Goal: Task Accomplishment & Management: Complete application form

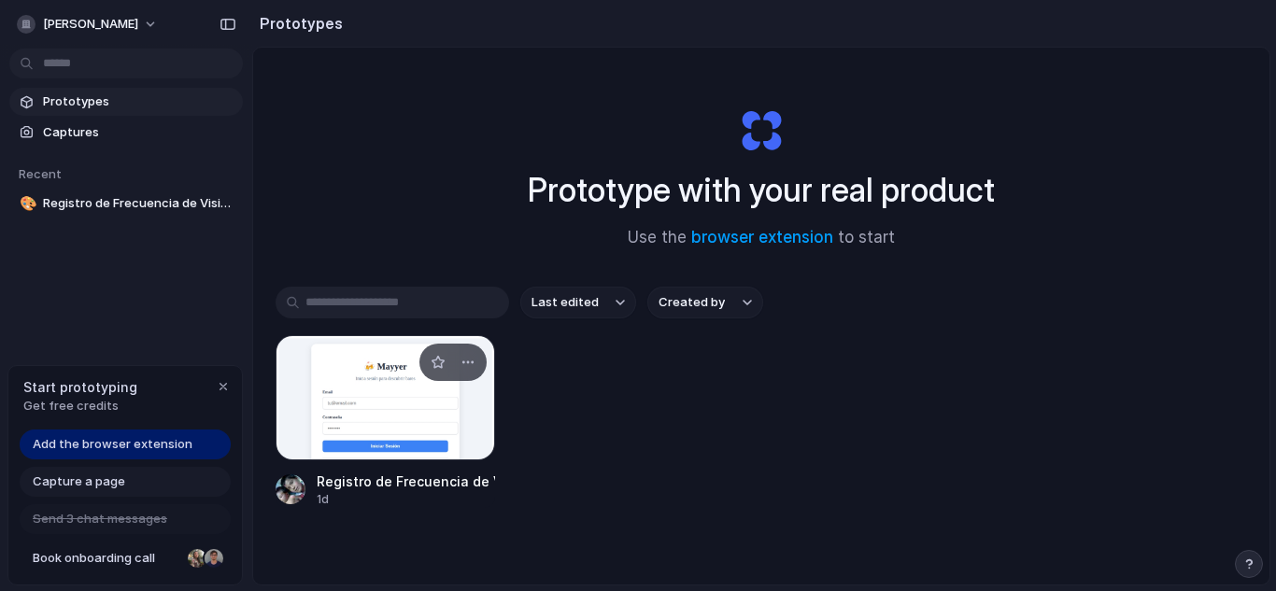
click at [408, 418] on div at bounding box center [385, 397] width 219 height 125
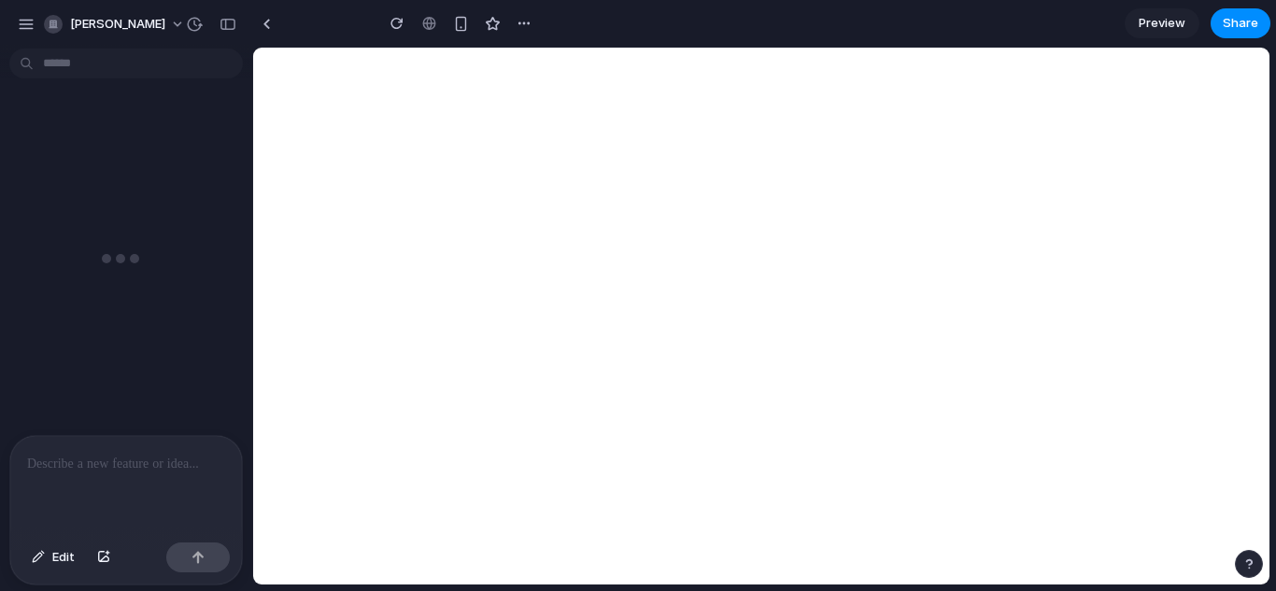
type input "**********"
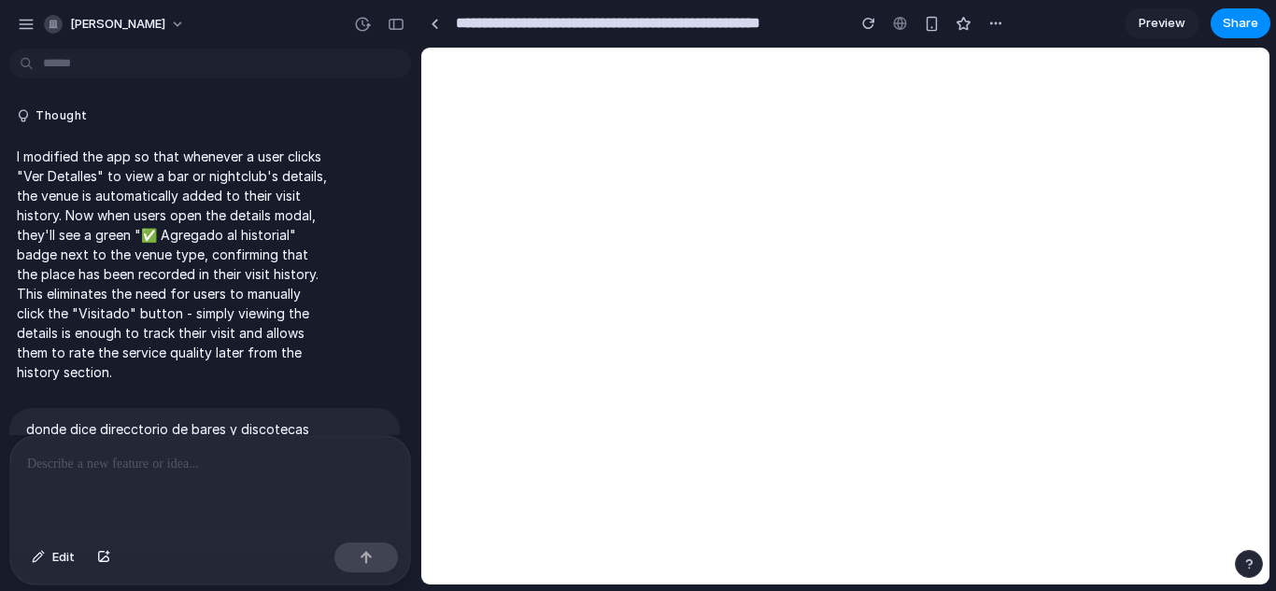
scroll to position [6718, 0]
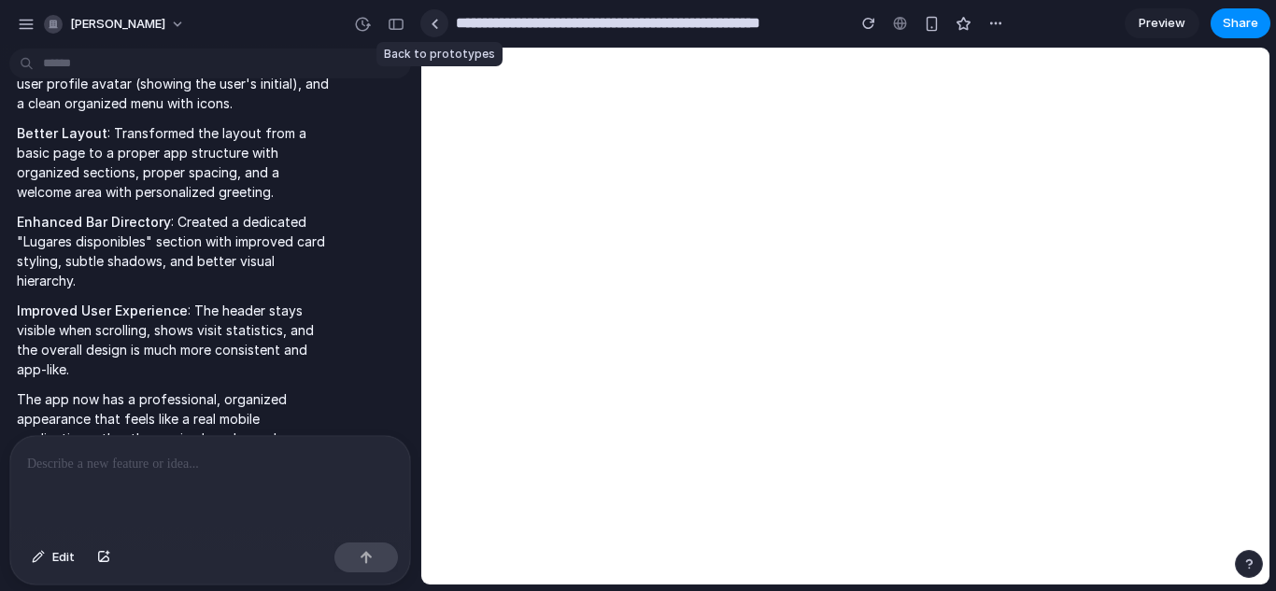
click at [440, 24] on link at bounding box center [434, 23] width 28 height 28
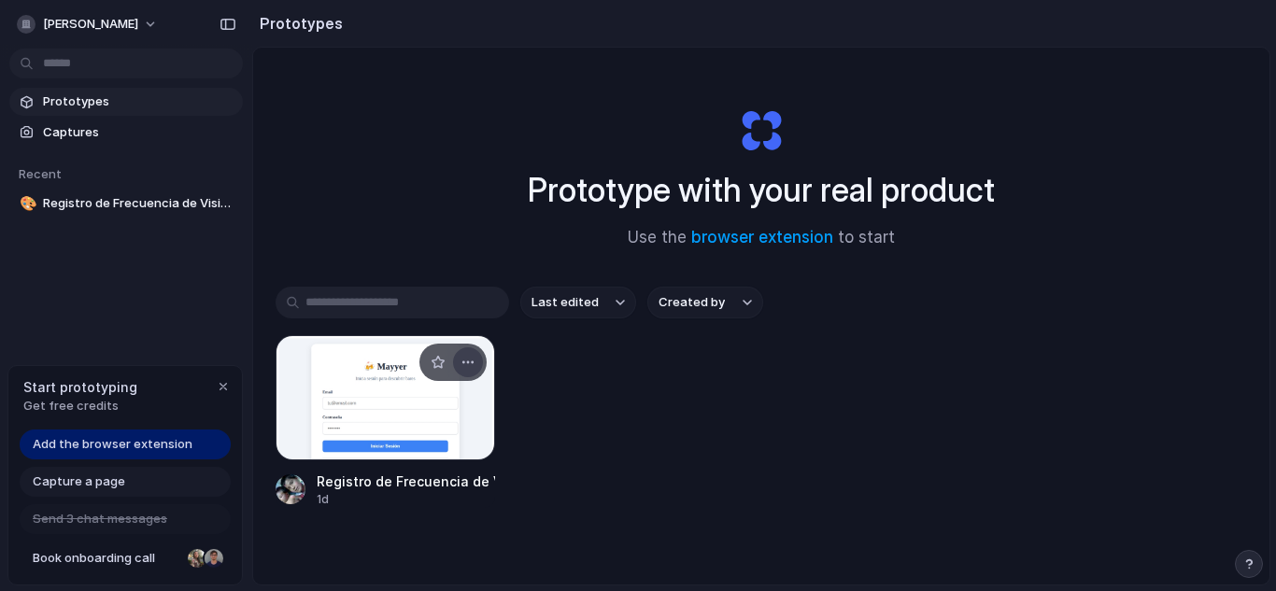
click at [465, 359] on div "button" at bounding box center [467, 362] width 15 height 15
click at [584, 516] on div "Open in new tab Rename Copy link Delete" at bounding box center [638, 295] width 1276 height 591
click at [403, 389] on div at bounding box center [385, 397] width 219 height 125
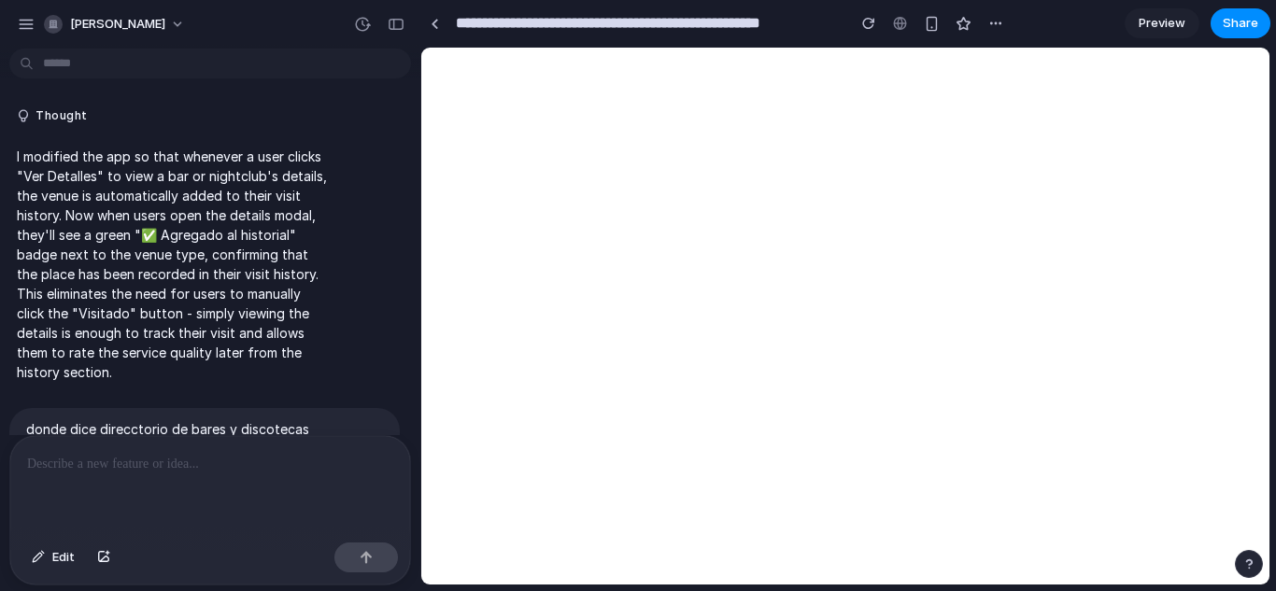
scroll to position [6718, 0]
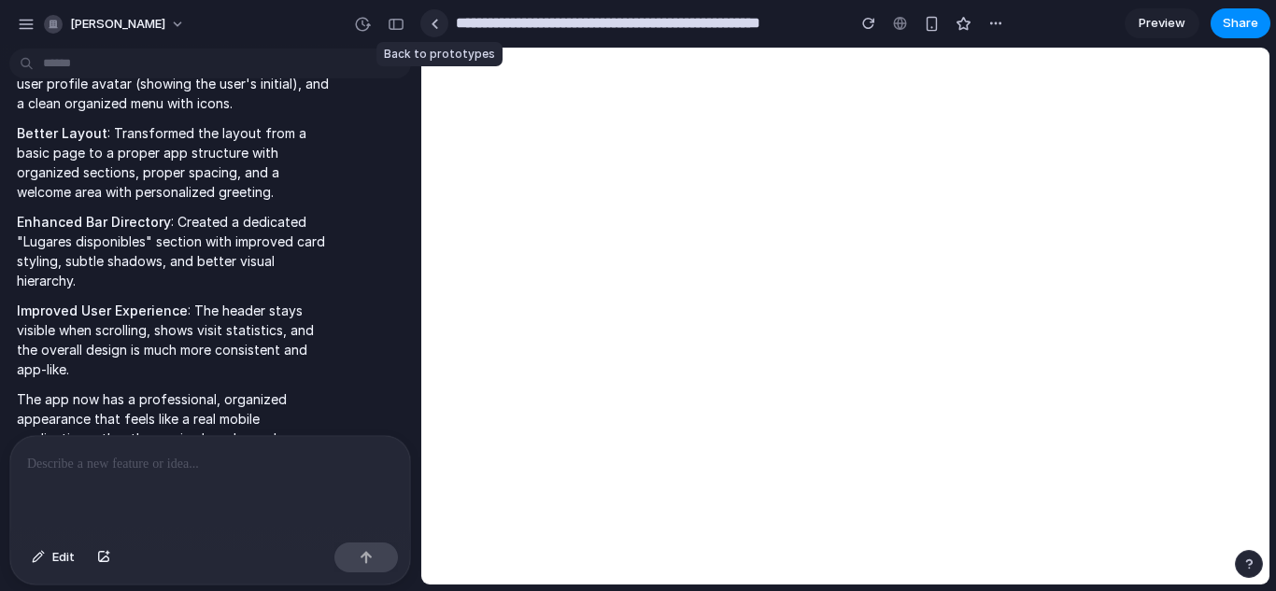
click at [441, 15] on link at bounding box center [434, 23] width 28 height 28
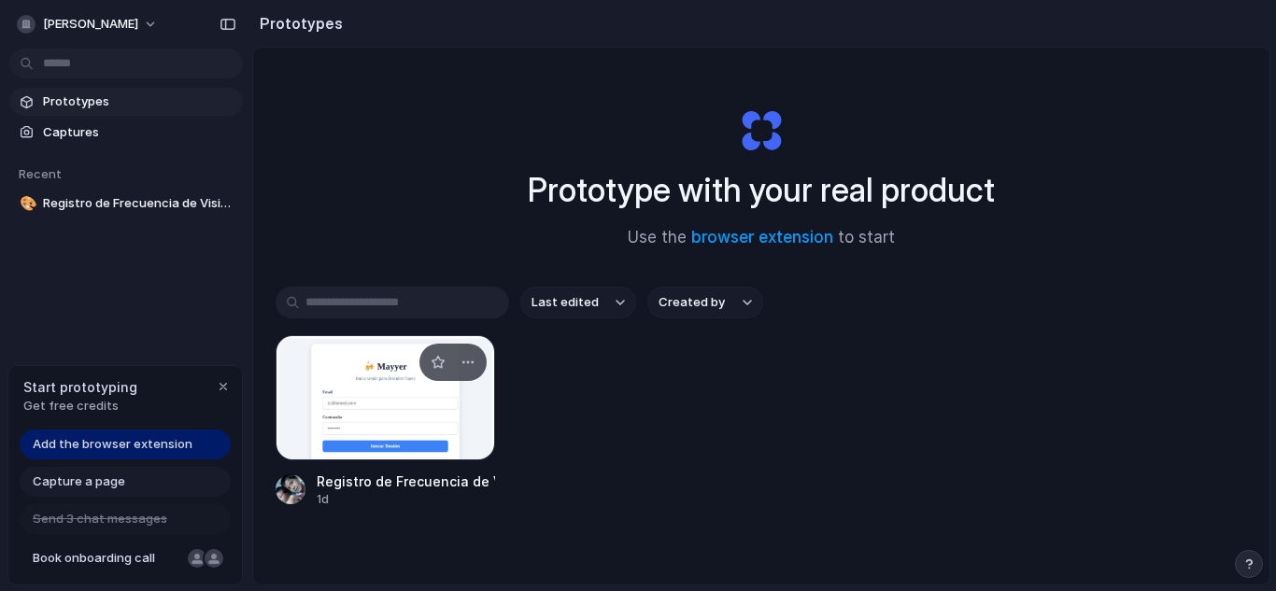
click at [377, 386] on div at bounding box center [385, 397] width 219 height 125
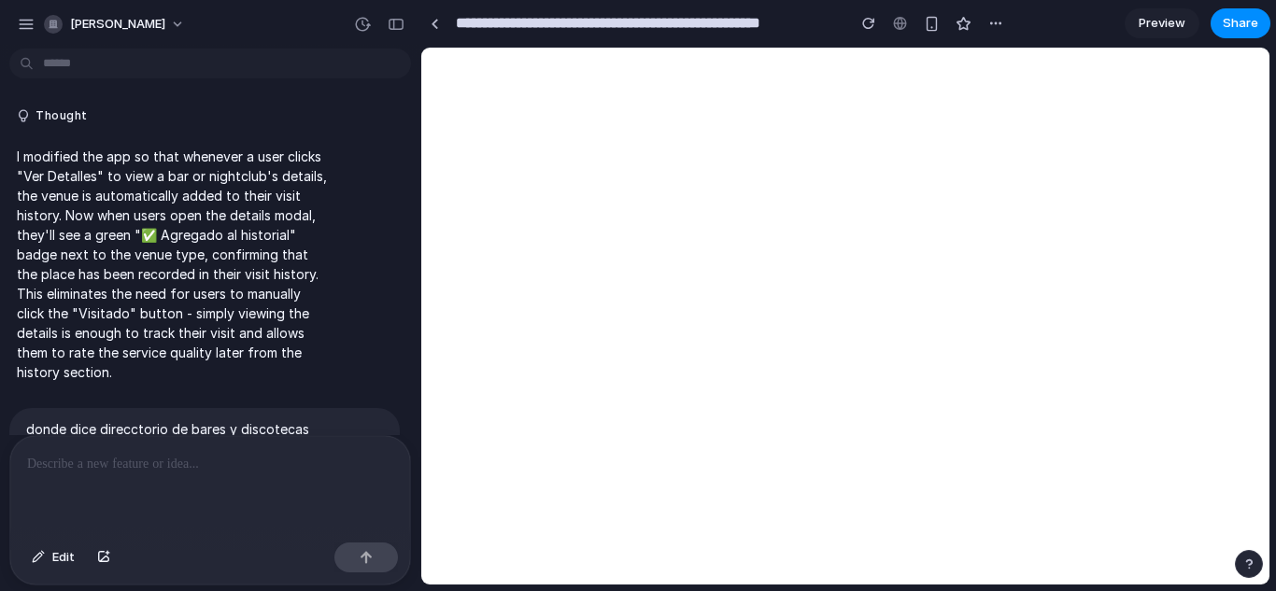
scroll to position [6718, 0]
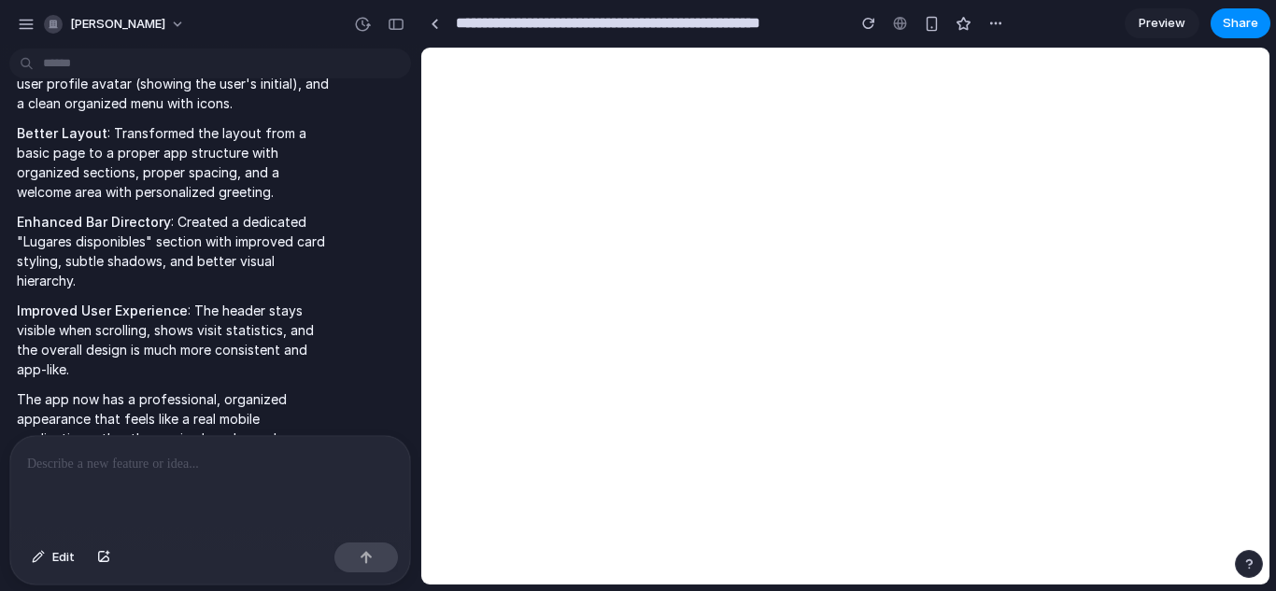
click at [1153, 16] on span "Preview" at bounding box center [1161, 23] width 47 height 19
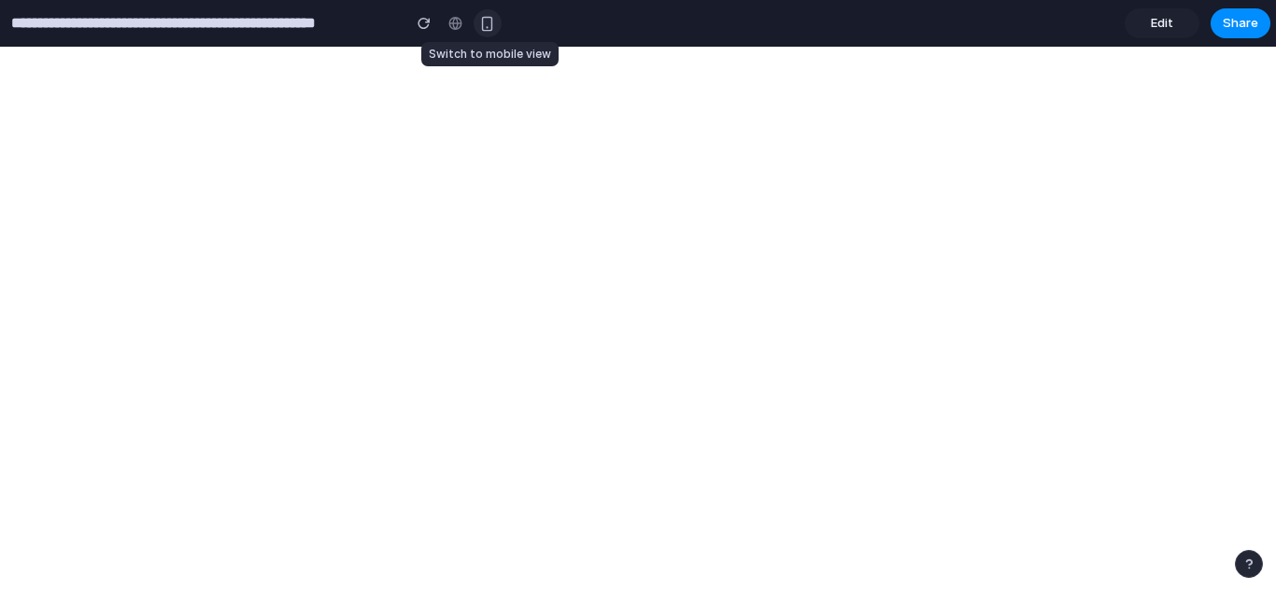
click at [492, 25] on div "button" at bounding box center [487, 24] width 16 height 16
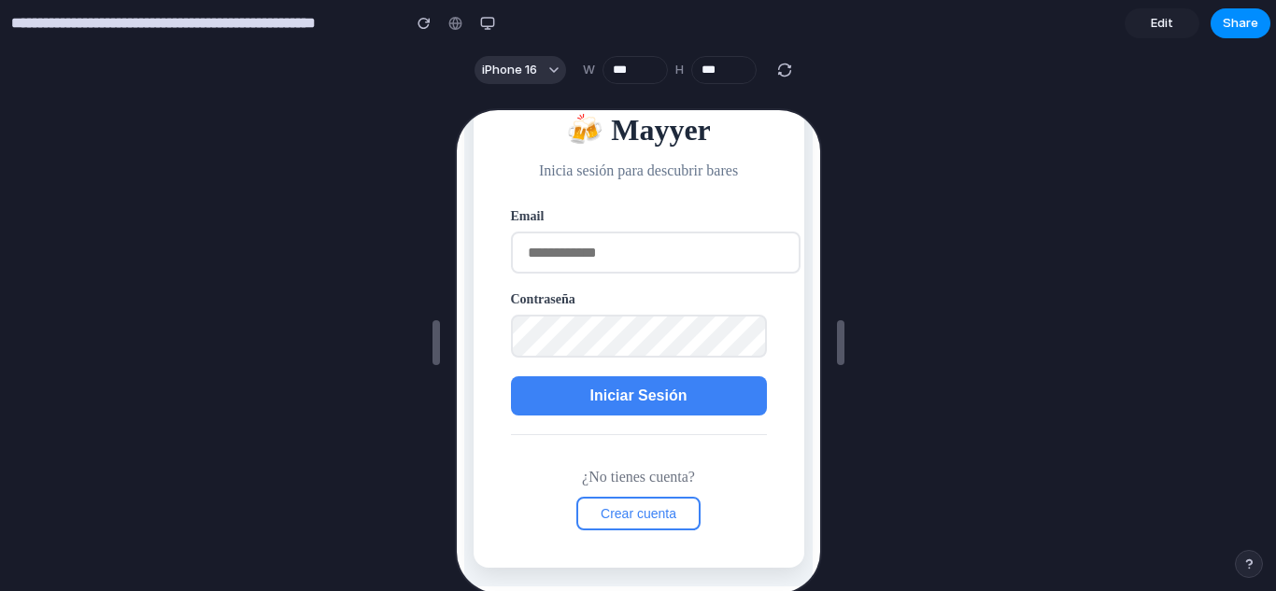
scroll to position [88, 0]
click at [601, 264] on input "email" at bounding box center [653, 250] width 290 height 42
type input "**********"
click at [633, 393] on span "Iniciar Sesión" at bounding box center [635, 393] width 97 height 16
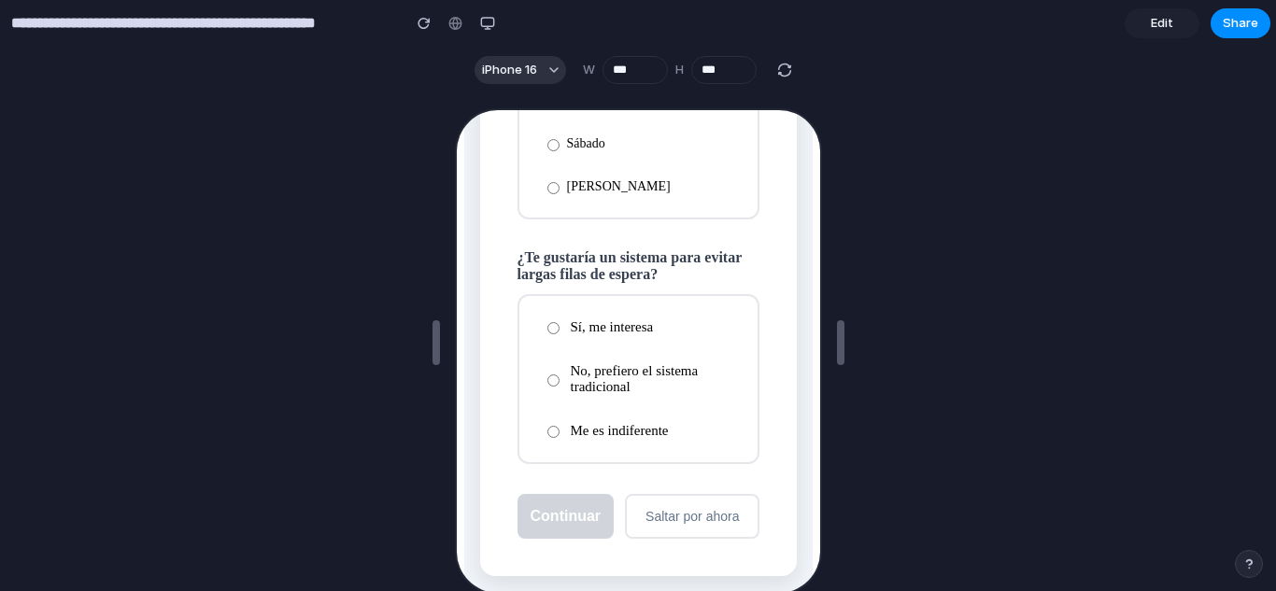
scroll to position [735, 0]
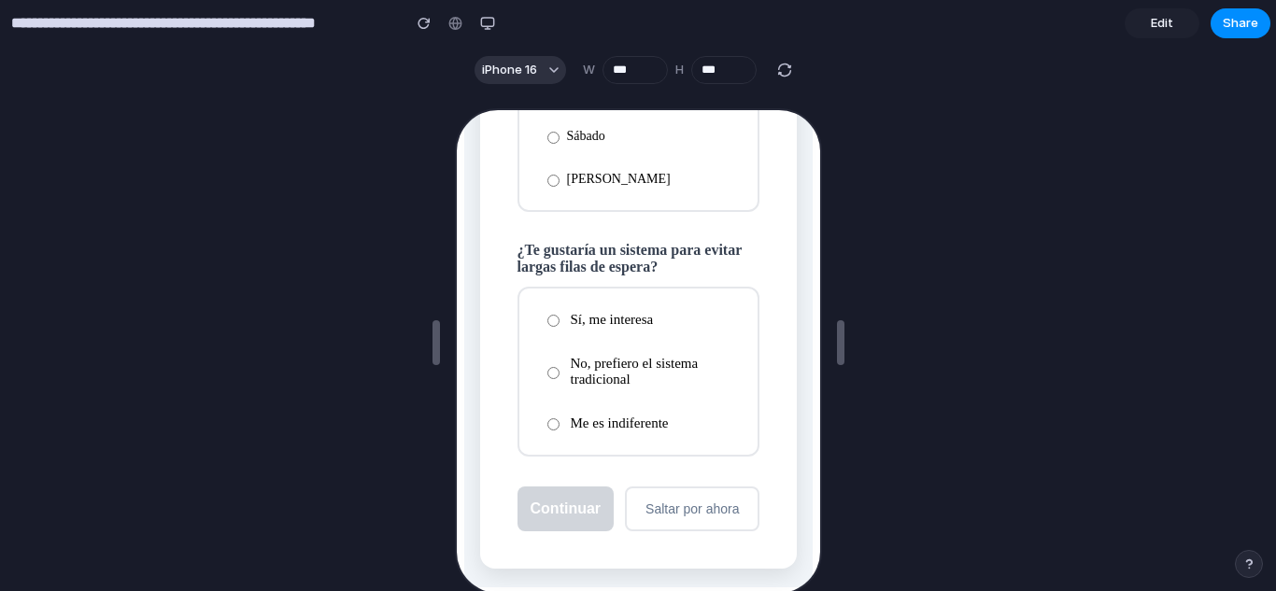
click at [541, 310] on label "Sí, me interesa" at bounding box center [635, 318] width 209 height 33
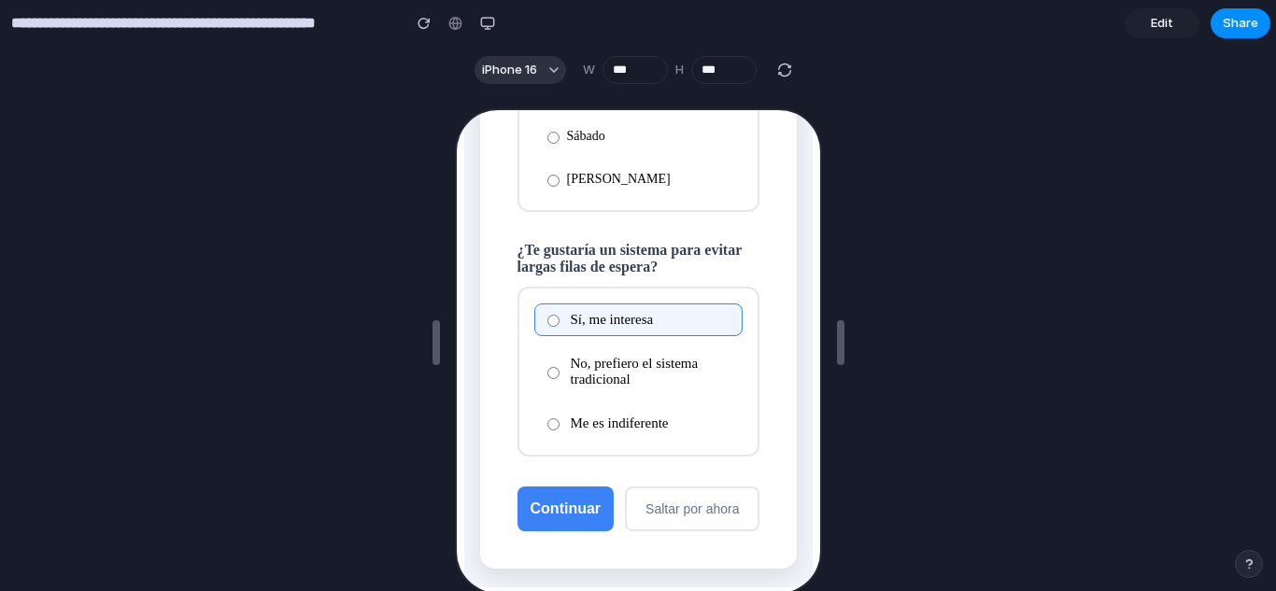
click at [554, 521] on button "Continuar" at bounding box center [563, 507] width 97 height 45
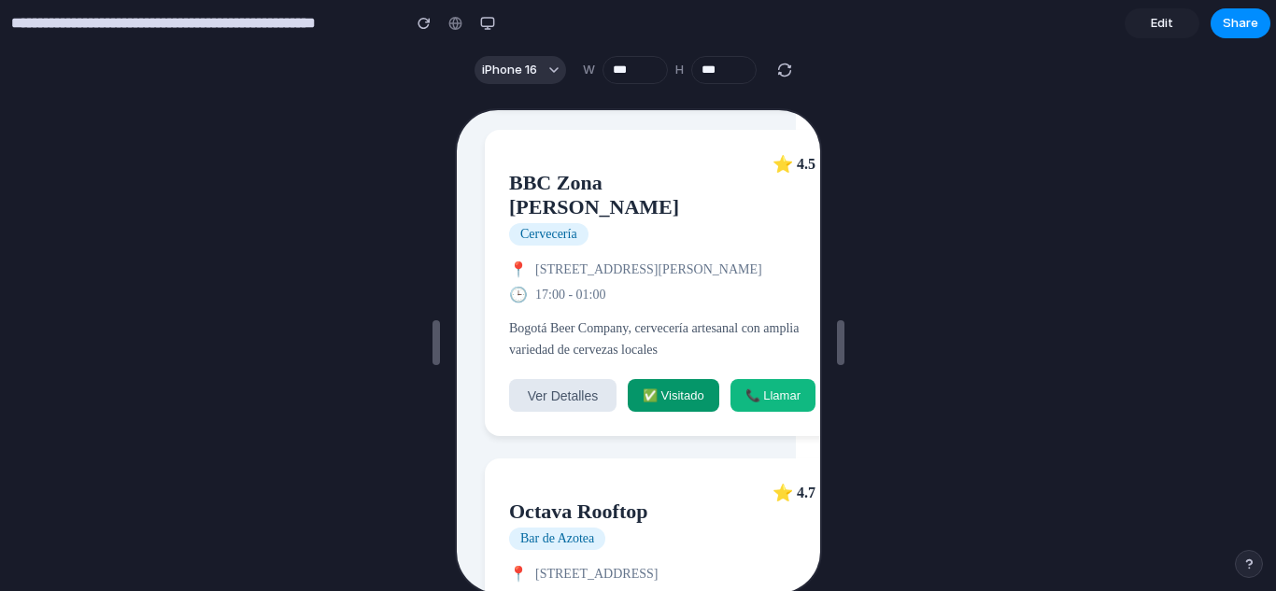
scroll to position [2131, 17]
click at [575, 376] on button "Ver Detalles" at bounding box center [559, 392] width 107 height 33
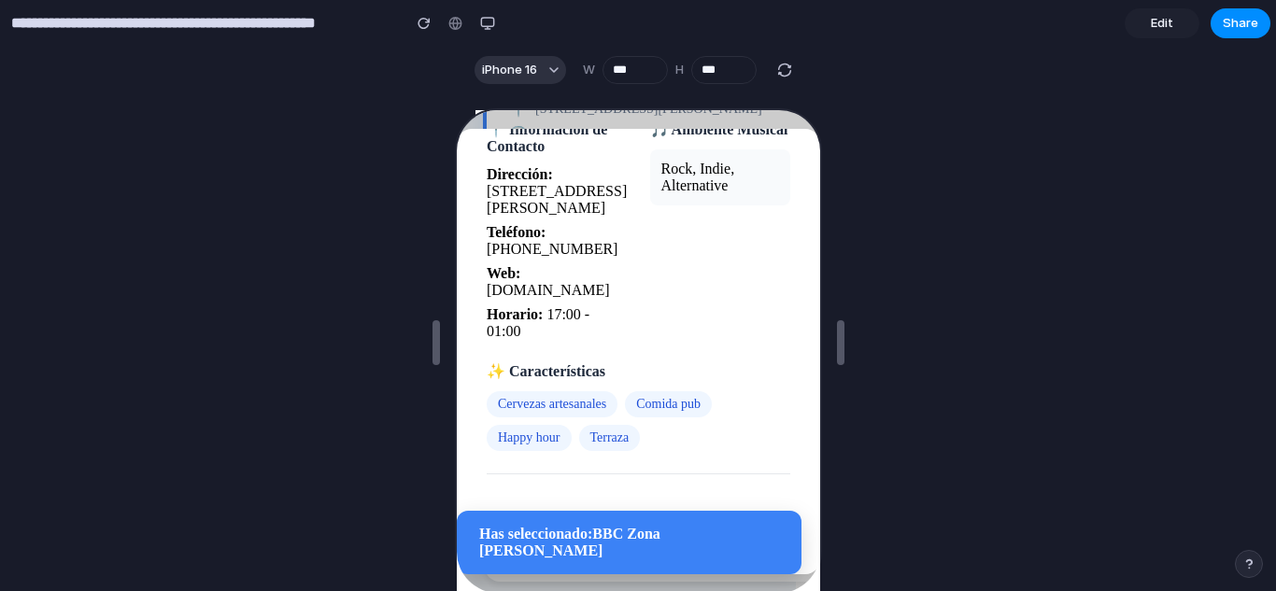
scroll to position [2295, 17]
click at [658, 543] on span "★" at bounding box center [664, 554] width 17 height 22
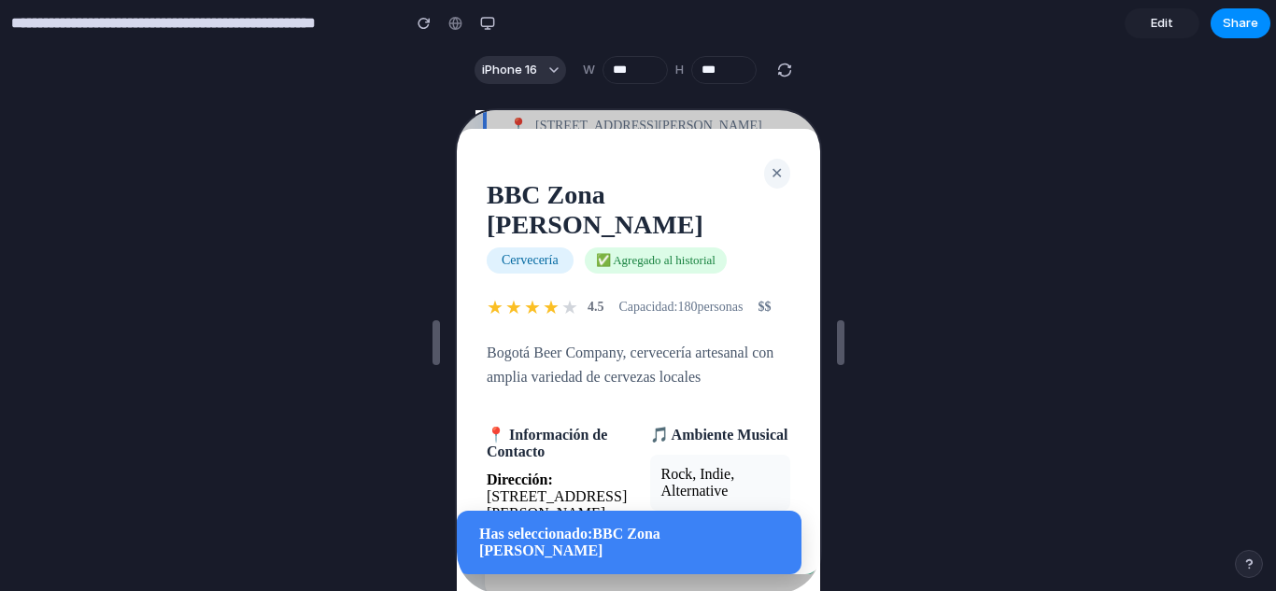
scroll to position [2271, 17]
click at [768, 167] on span "✕" at bounding box center [774, 171] width 12 height 16
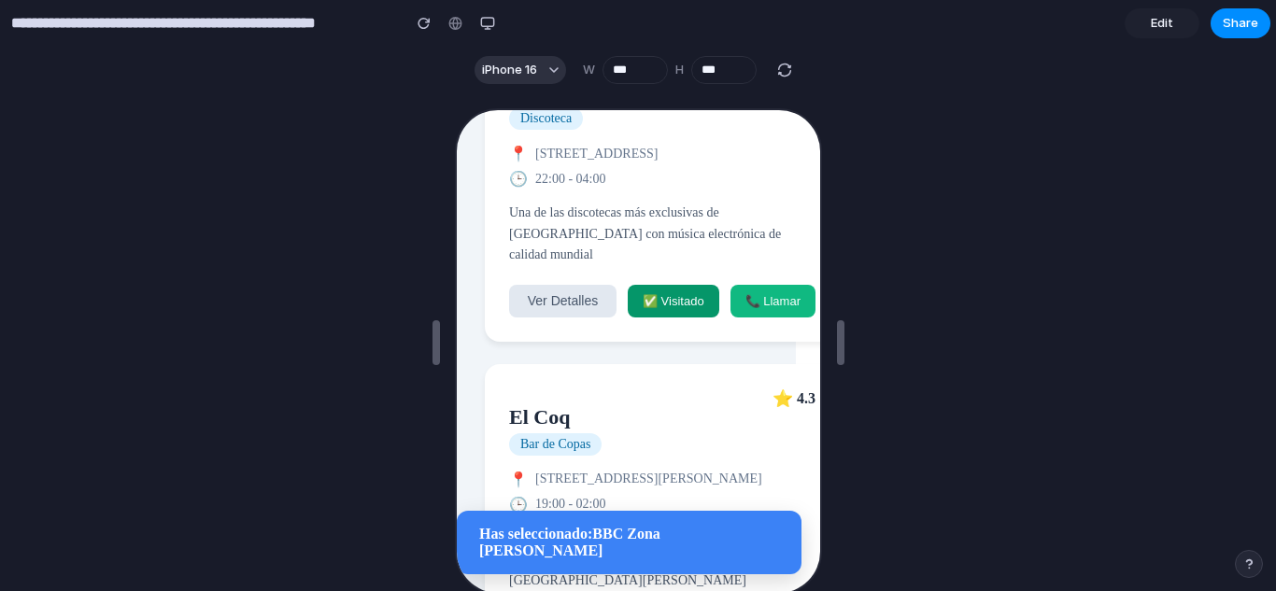
scroll to position [1250, 17]
